Goal: Task Accomplishment & Management: Manage account settings

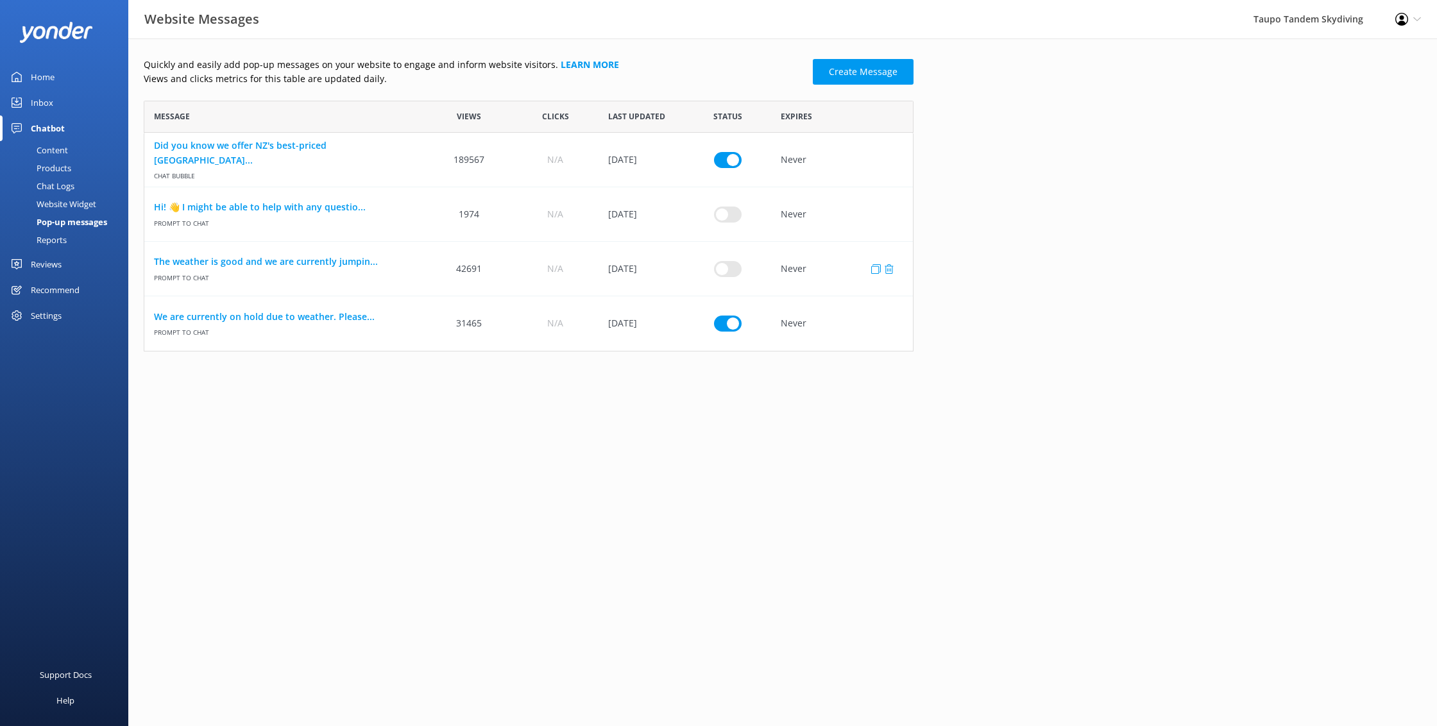
scroll to position [251, 770]
click at [328, 315] on link "We are currently on hold due to weather. Please..." at bounding box center [285, 317] width 262 height 14
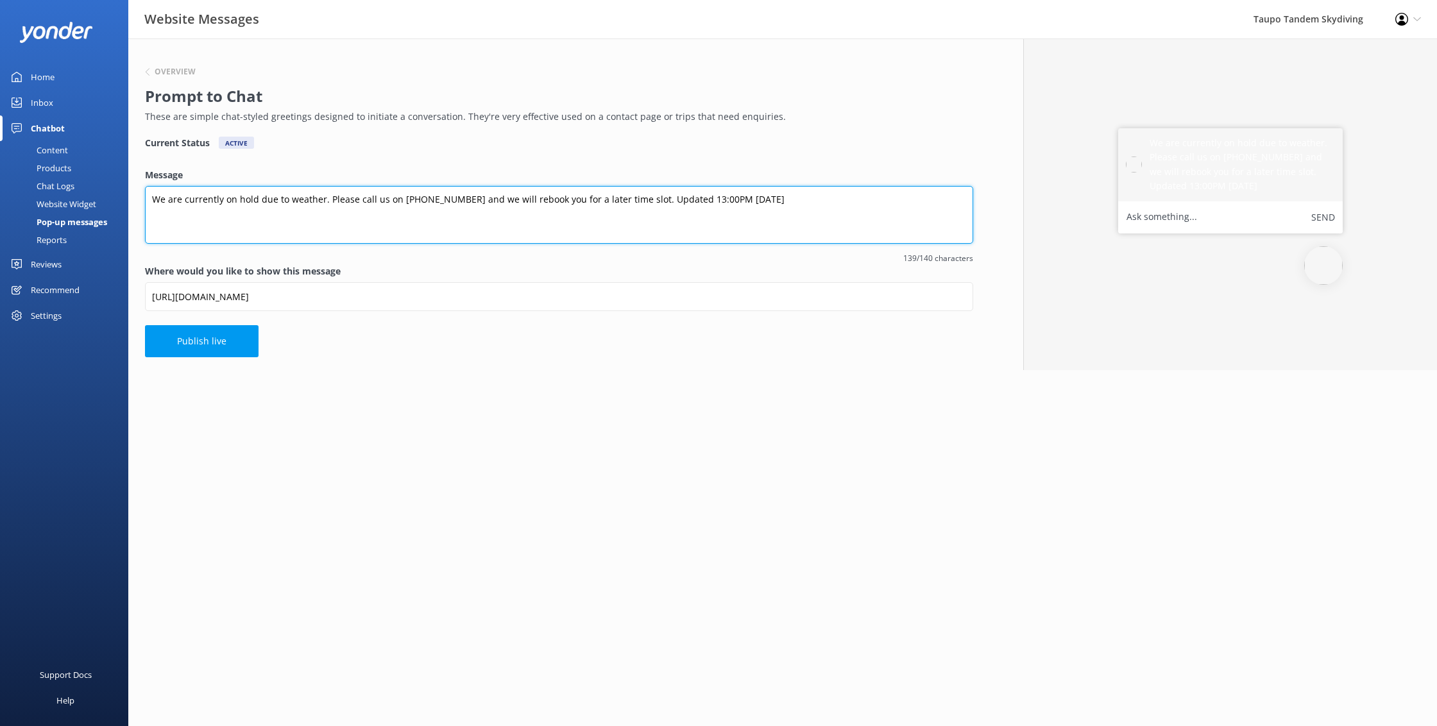
click at [726, 199] on textarea "We are currently on hold due to weather. Please call us on [PHONE_NUMBER] and w…" at bounding box center [559, 215] width 828 height 58
click at [702, 199] on textarea "We are currently on hold due to weather. Please call us on [PHONE_NUMBER] and w…" at bounding box center [559, 215] width 828 height 58
click at [703, 198] on textarea "We are currently on hold due to weather. Please call us on [PHONE_NUMBER] and w…" at bounding box center [559, 215] width 828 height 58
type textarea "We are currently on hold due to weather. Please call us on [PHONE_NUMBER] and w…"
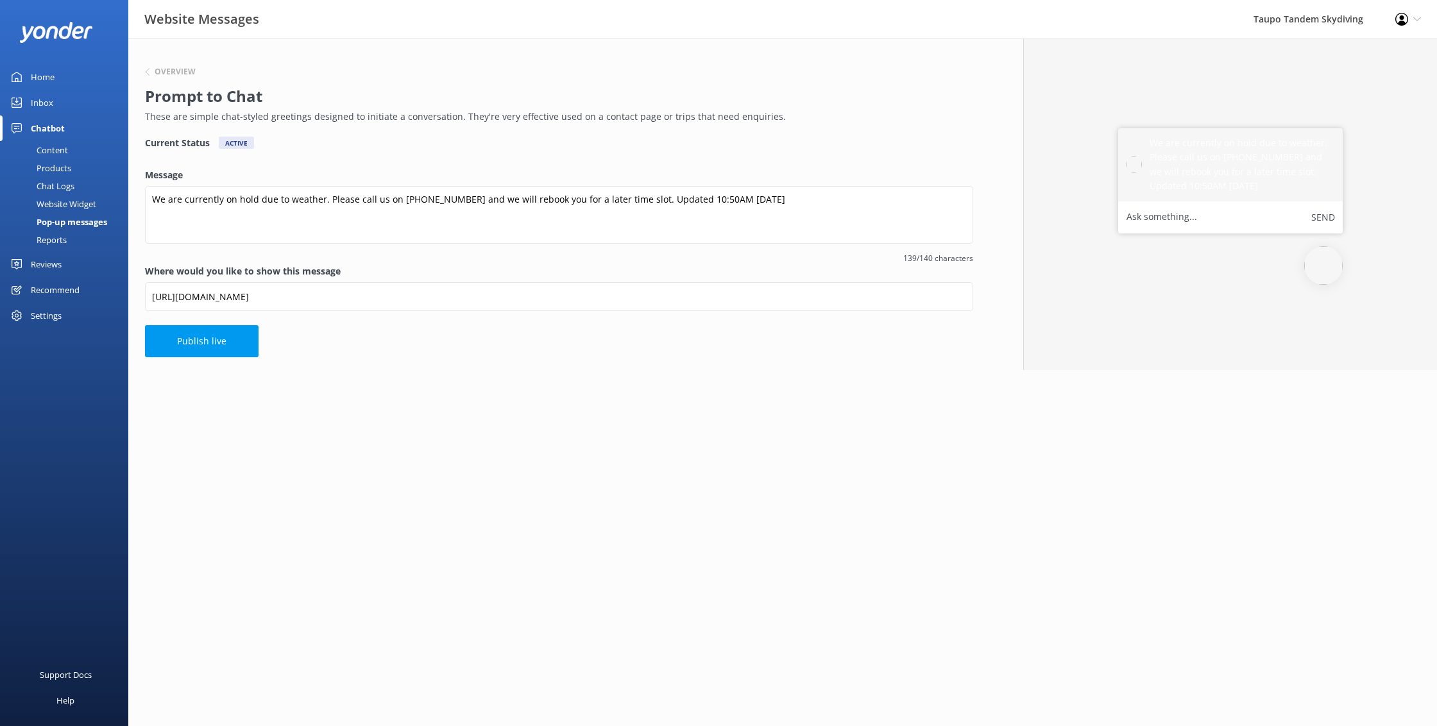
click at [639, 366] on div "Overview Prompt to Chat These are simple chat-styled greetings designed to init…" at bounding box center [558, 204] width 861 height 332
drag, startPoint x: 221, startPoint y: 346, endPoint x: 337, endPoint y: 349, distance: 116.1
click at [221, 346] on button "Publish live" at bounding box center [202, 341] width 114 height 32
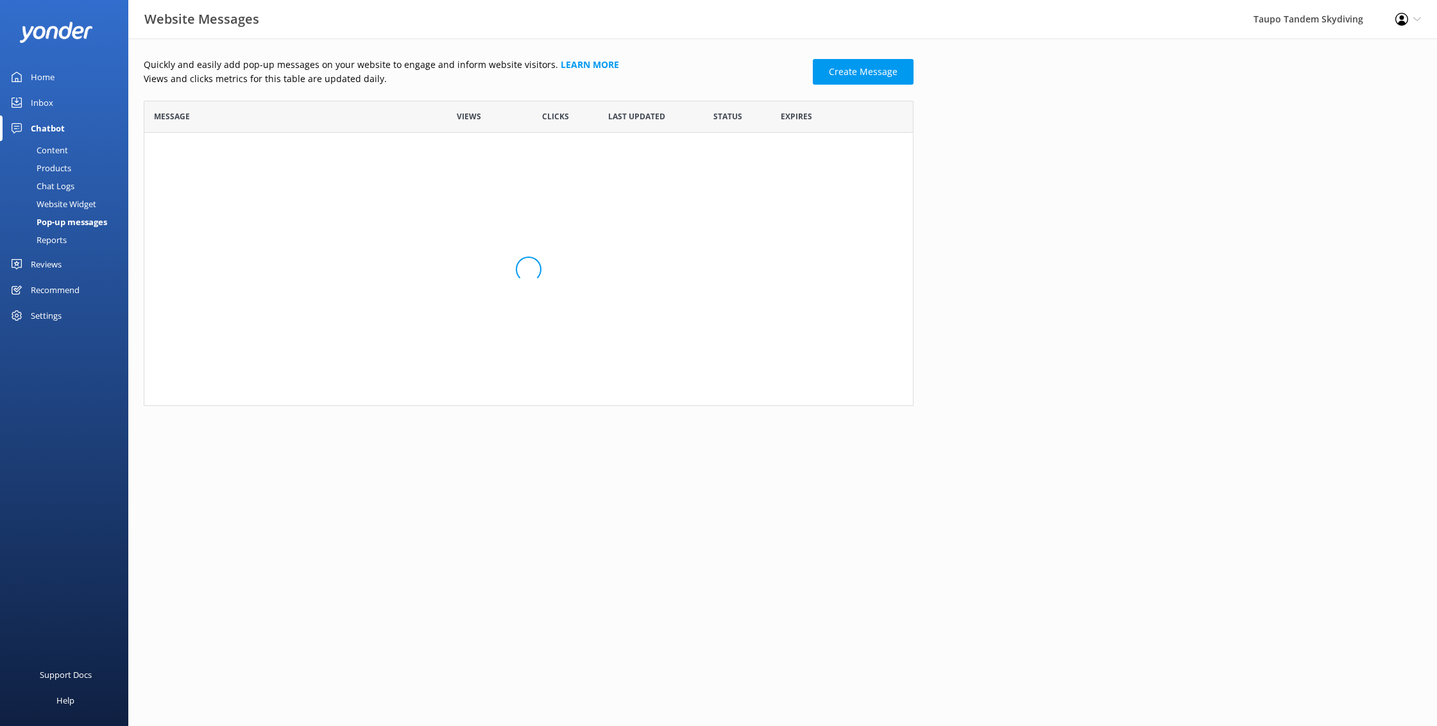
scroll to position [251, 770]
